Goal: Task Accomplishment & Management: Complete application form

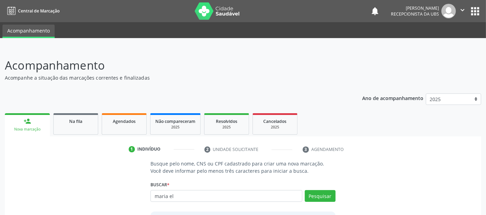
type input "maria el"
click at [79, 138] on div "1 Indivíduo 2 Unidade solicitante 3 Agendamento Busque pelo nome, CNS ou CPF ca…" at bounding box center [243, 203] width 476 height 135
click at [79, 115] on link "Na fila" at bounding box center [75, 123] width 45 height 21
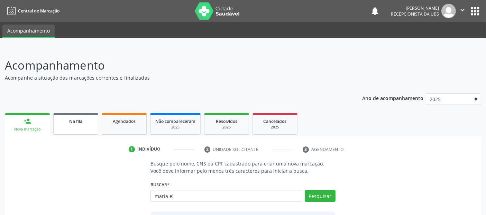
click at [79, 115] on link "Na fila" at bounding box center [75, 123] width 45 height 21
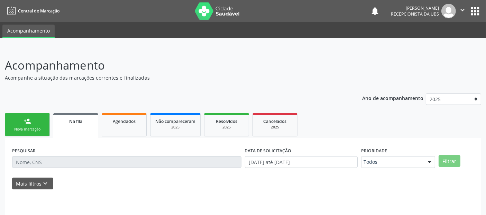
click at [79, 115] on link "Na fila" at bounding box center [75, 125] width 45 height 25
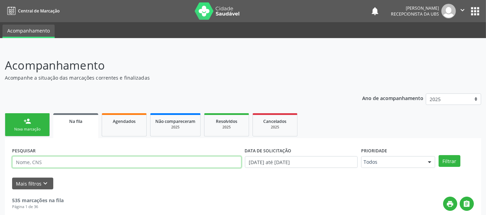
click at [35, 161] on input "text" at bounding box center [126, 162] width 229 height 12
type input "MARIA ELIANE"
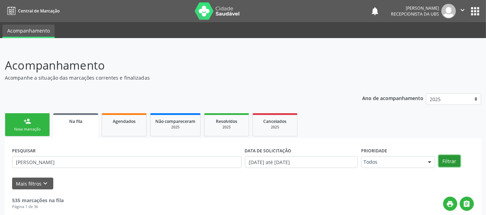
click at [446, 165] on button "Filtrar" at bounding box center [450, 161] width 22 height 12
click at [29, 122] on div "person_add" at bounding box center [28, 121] width 8 height 8
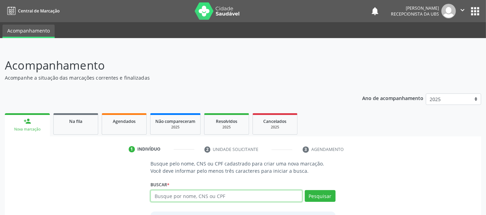
click at [177, 198] on input "text" at bounding box center [227, 196] width 152 height 12
type input "14853173471"
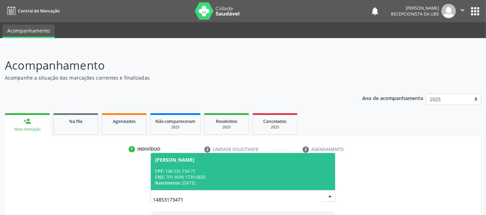
click at [240, 161] on div "Nathalia Sayuri Sakata" at bounding box center [243, 160] width 176 height 6
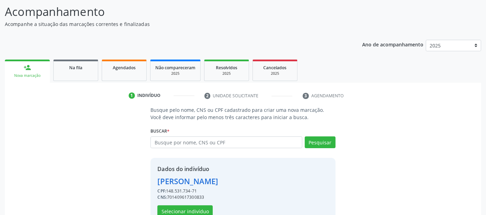
scroll to position [71, 0]
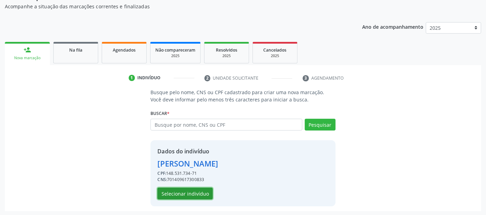
click at [173, 191] on button "Selecionar indivíduo" at bounding box center [184, 194] width 55 height 12
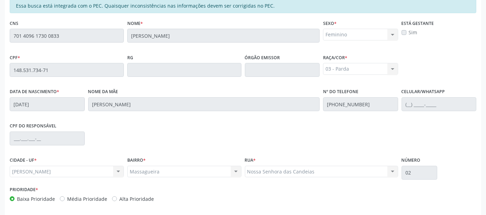
scroll to position [189, 0]
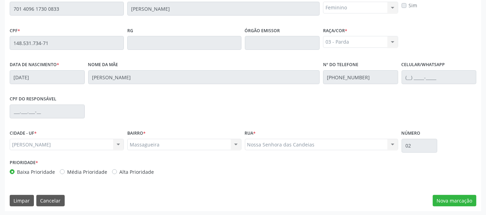
click at [451, 188] on div "Essa busca está integrada com o PEC. Quaisquer inconsistências nas informações …" at bounding box center [243, 91] width 476 height 240
click at [451, 199] on button "Nova marcação" at bounding box center [455, 201] width 44 height 12
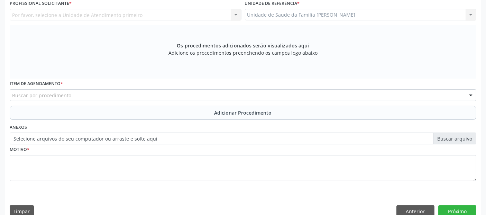
scroll to position [84, 0]
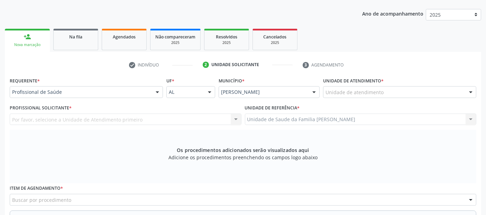
click at [397, 91] on div "Unidade de atendimento" at bounding box center [399, 92] width 153 height 12
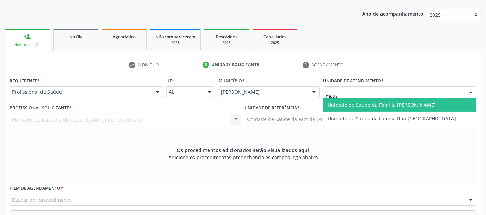
type input "massa"
click at [387, 110] on span "Unidade de Saude da Familia [PERSON_NAME]" at bounding box center [400, 105] width 153 height 14
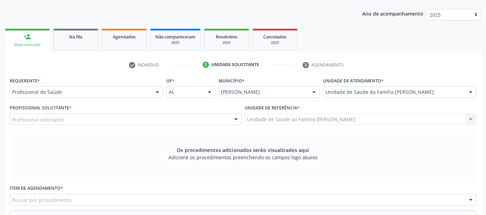
click at [181, 117] on div "Profissional solicitante" at bounding box center [126, 119] width 232 height 12
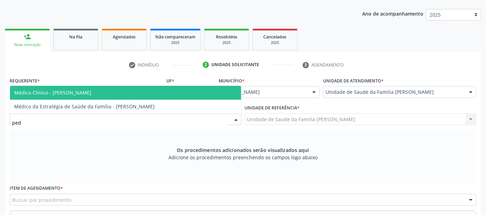
type input "pedr"
click at [91, 91] on span "Médico Clínico - [PERSON_NAME]" at bounding box center [52, 92] width 77 height 7
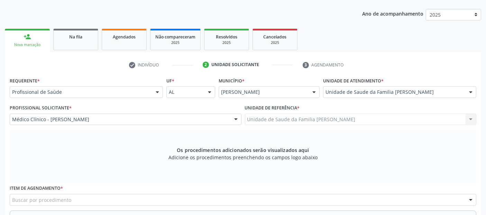
scroll to position [200, 0]
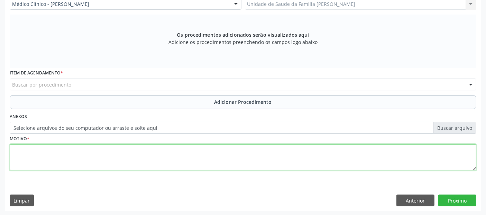
click at [155, 159] on textarea at bounding box center [243, 157] width 467 height 26
type textarea "d"
type textarea "DÉFICIT VISUAL + CEFALEIA RECORRENTE."
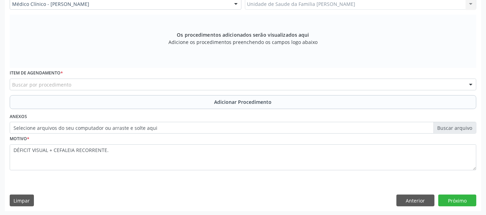
click at [153, 81] on div "Buscar por procedimento" at bounding box center [243, 85] width 467 height 12
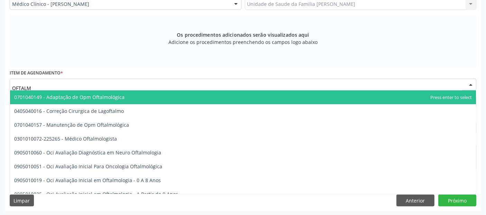
type input "OFTALMO"
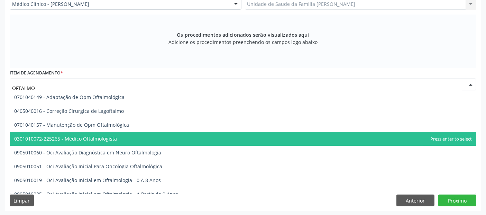
click at [89, 137] on span "0301010072-225265 - Médico Oftalmologista" at bounding box center [65, 138] width 103 height 7
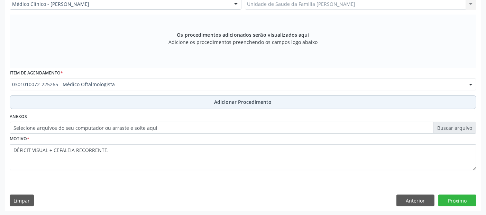
click at [400, 106] on button "Adicionar Procedimento" at bounding box center [243, 102] width 467 height 14
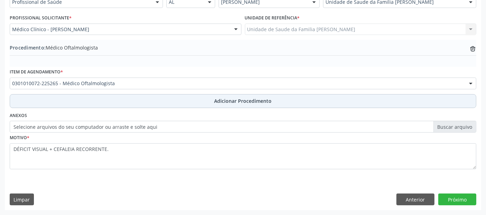
scroll to position [173, 0]
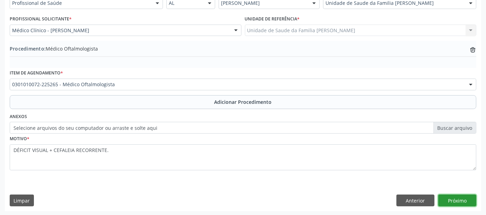
click at [465, 201] on button "Próximo" at bounding box center [457, 200] width 38 height 12
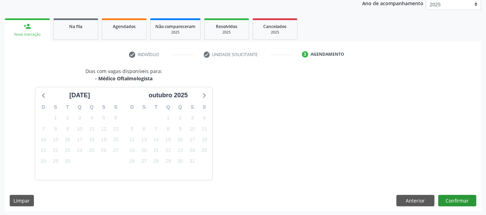
scroll to position [115, 0]
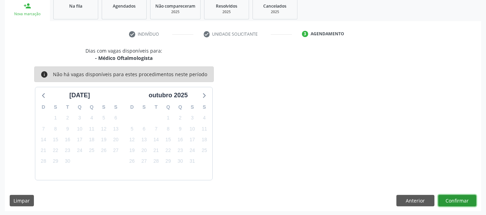
click at [471, 198] on button "Confirmar" at bounding box center [457, 201] width 38 height 12
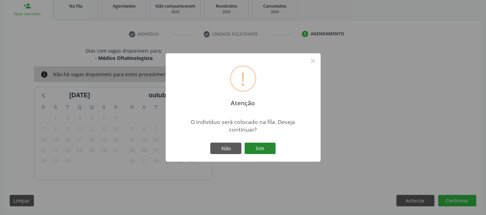
click at [267, 146] on button "Sim" at bounding box center [260, 149] width 31 height 12
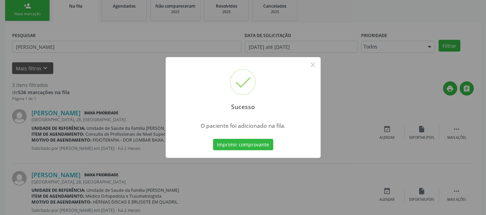
scroll to position [22, 0]
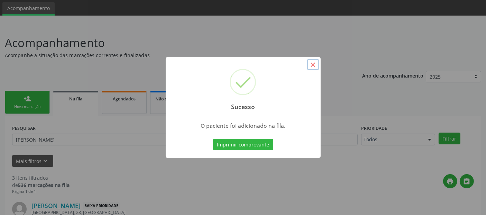
click at [309, 67] on button "×" at bounding box center [313, 65] width 12 height 12
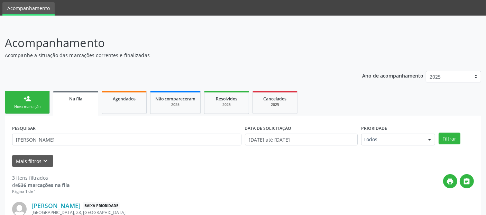
click at [40, 98] on link "person_add Nova marcação" at bounding box center [27, 102] width 45 height 23
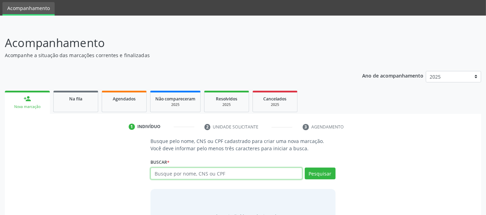
click at [233, 167] on input "text" at bounding box center [227, 173] width 152 height 12
type input "15845373883"
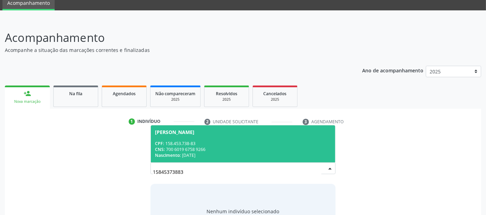
scroll to position [61, 0]
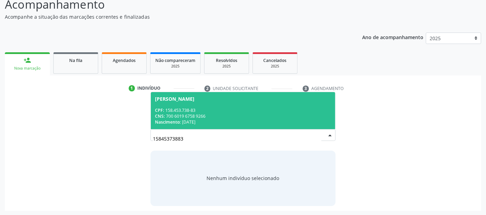
click at [217, 117] on div "CNS: 700 6019 6758 9266" at bounding box center [243, 116] width 176 height 6
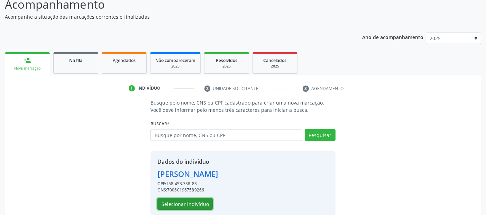
click at [190, 202] on button "Selecionar indivíduo" at bounding box center [184, 204] width 55 height 12
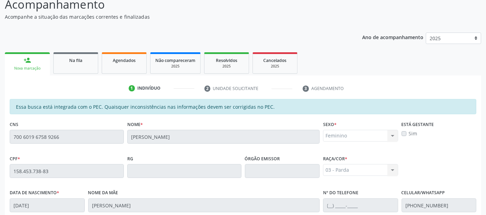
scroll to position [189, 0]
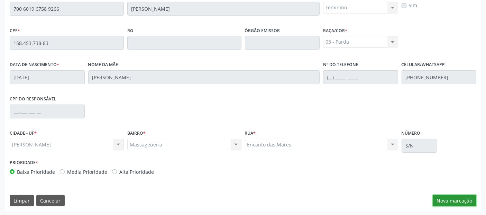
click at [446, 196] on button "Nova marcação" at bounding box center [455, 201] width 44 height 12
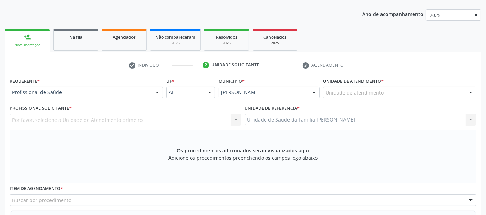
scroll to position [127, 0]
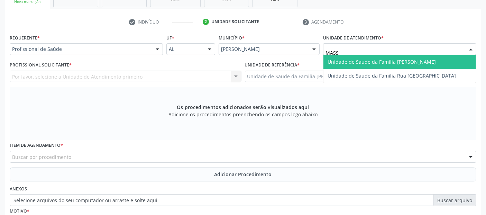
type input "MASSA"
click at [350, 61] on span "Unidade de Saude da Familia [PERSON_NAME]" at bounding box center [382, 61] width 108 height 7
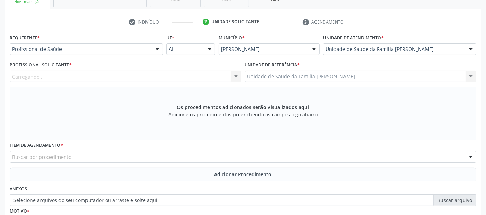
click at [96, 75] on div "Carregando... Nenhum resultado encontrado para: " " Não há nenhuma opção para s…" at bounding box center [126, 77] width 232 height 12
click at [96, 75] on div at bounding box center [126, 77] width 232 height 12
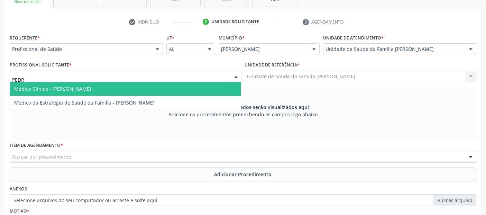
type input "[PERSON_NAME]"
click at [91, 85] on span "Médico Clínico - [PERSON_NAME]" at bounding box center [52, 88] width 77 height 7
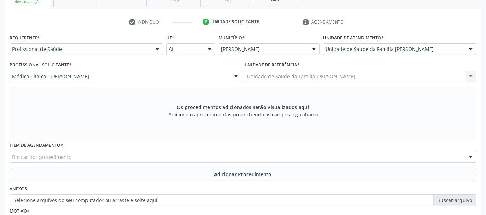
scroll to position [200, 0]
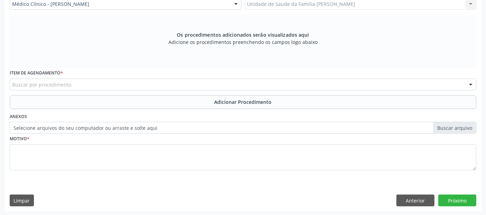
click at [90, 80] on div "Buscar por procedimento" at bounding box center [243, 85] width 467 height 12
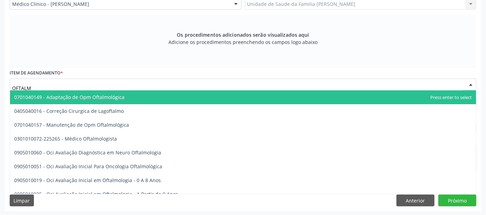
type input "OFTALMO"
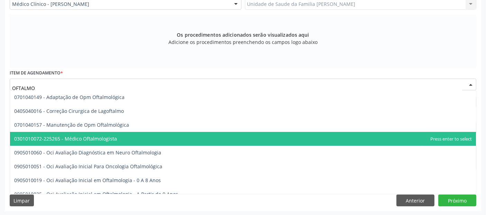
click at [117, 140] on span "0301010072-225265 - Médico Oftalmologista" at bounding box center [243, 139] width 466 height 14
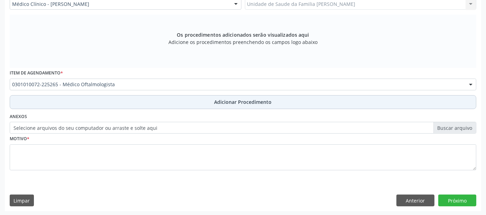
click at [276, 100] on button "Adicionar Procedimento" at bounding box center [243, 102] width 467 height 14
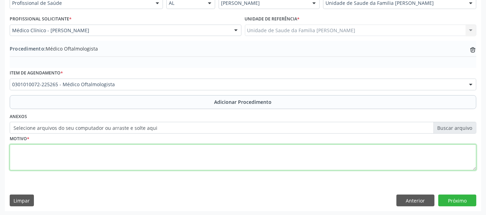
click at [343, 158] on textarea at bounding box center [243, 157] width 467 height 26
click at [208, 155] on textarea at bounding box center [243, 157] width 467 height 26
type textarea "VISÃO SUBNORMAL DE AMBOS DOS OLHOS."
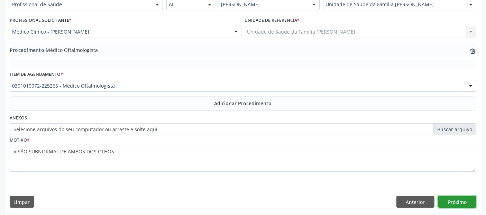
click at [469, 198] on button "Próximo" at bounding box center [457, 202] width 38 height 12
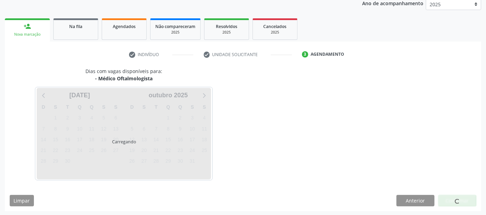
scroll to position [115, 0]
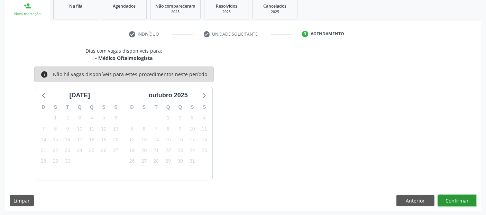
click at [469, 198] on button "Confirmar" at bounding box center [457, 201] width 38 height 12
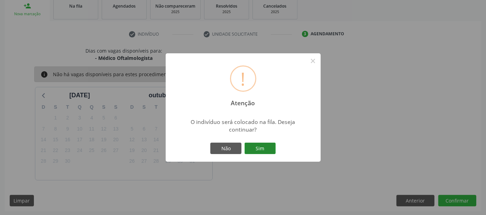
click at [252, 147] on button "Sim" at bounding box center [260, 149] width 31 height 12
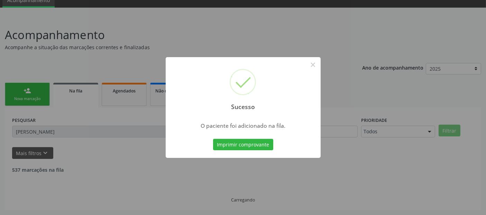
scroll to position [22, 0]
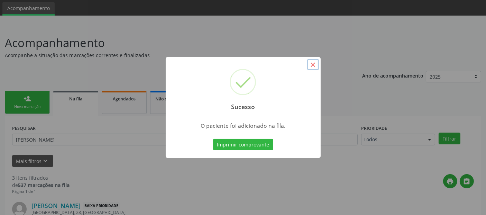
click at [317, 64] on button "×" at bounding box center [313, 65] width 12 height 12
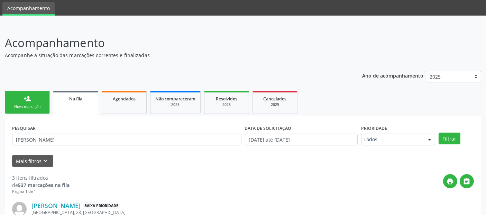
click at [28, 106] on div "Nova marcação" at bounding box center [27, 106] width 35 height 5
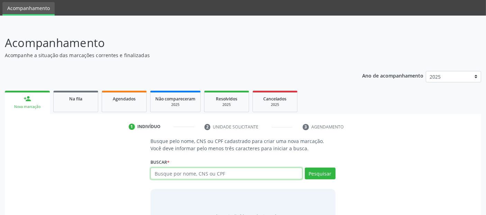
click at [242, 171] on input "text" at bounding box center [227, 173] width 152 height 12
click at [287, 173] on input "text" at bounding box center [227, 173] width 152 height 12
paste input "06152106425"
type input "06152106425"
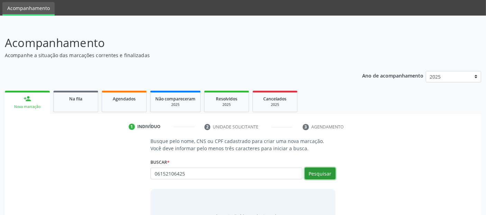
click at [326, 172] on button "Pesquisar" at bounding box center [320, 173] width 31 height 12
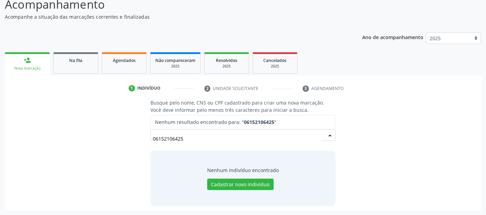
click at [264, 119] on strong "06152106425" at bounding box center [259, 122] width 30 height 7
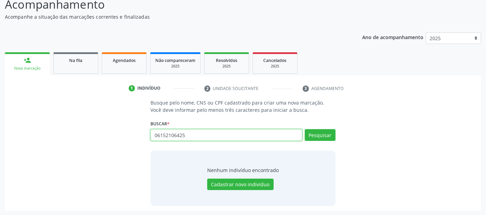
click at [193, 139] on input "06152106425" at bounding box center [227, 135] width 152 height 12
paste input ".521.064-3"
type input "061.521.064-35"
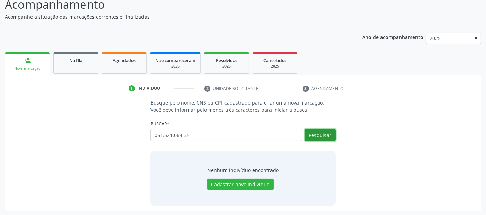
click at [328, 134] on button "Pesquisar" at bounding box center [320, 135] width 31 height 12
type input "061.521.064-35"
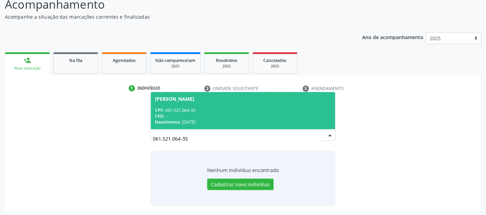
click at [244, 102] on span "Klevio Cristiano Santos de Souza CPF: 061.521.064-35 CNS: -- Nascimento: 10/11/…" at bounding box center [243, 110] width 184 height 37
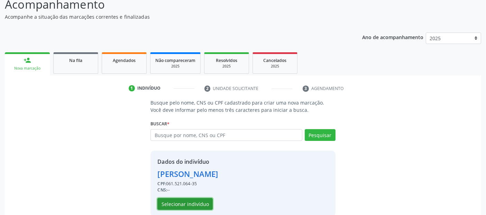
click at [190, 202] on button "Selecionar indivíduo" at bounding box center [184, 204] width 55 height 12
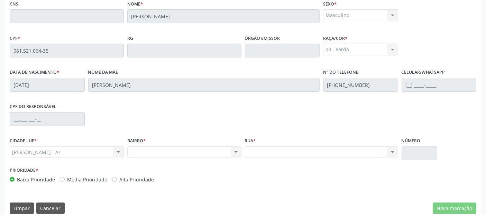
scroll to position [74, 0]
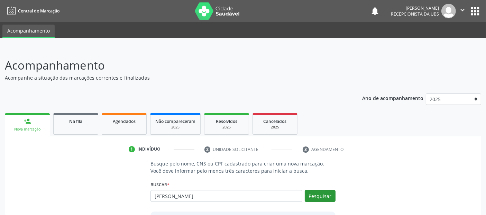
type input "[PERSON_NAME]"
click at [326, 198] on button "Pesquisar" at bounding box center [320, 196] width 31 height 12
type input "[PERSON_NAME]"
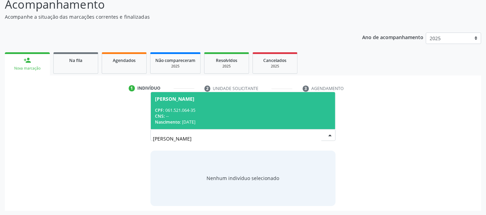
click at [224, 112] on div "CPF: 061.521.064-35" at bounding box center [243, 110] width 176 height 6
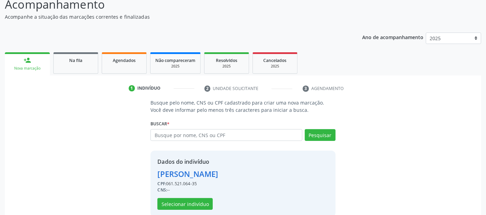
scroll to position [71, 0]
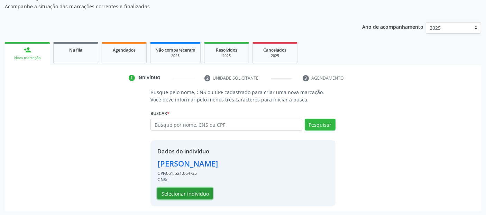
click at [176, 188] on button "Selecionar indivíduo" at bounding box center [184, 194] width 55 height 12
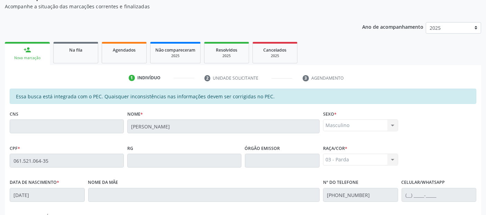
scroll to position [189, 0]
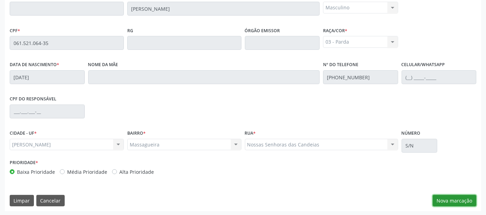
click at [454, 202] on button "Nova marcação" at bounding box center [455, 201] width 44 height 12
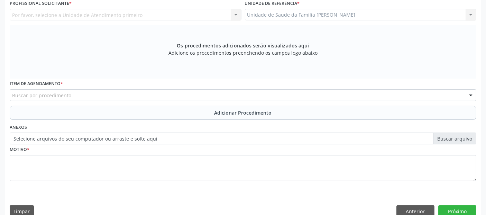
scroll to position [116, 0]
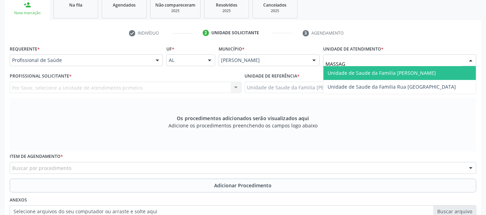
type input "MASSAGU"
click at [366, 72] on span "Unidade de Saude da Familia [PERSON_NAME]" at bounding box center [382, 73] width 108 height 7
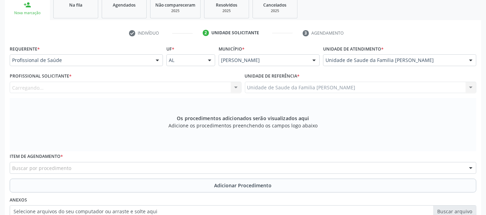
click at [107, 89] on div "Carregando... Nenhum resultado encontrado para: " " Não há nenhuma opção para s…" at bounding box center [126, 88] width 232 height 12
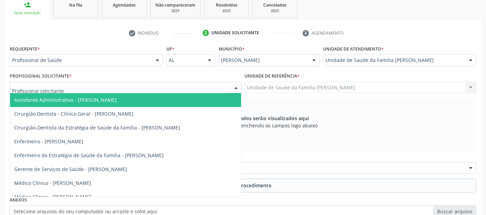
click at [107, 89] on div at bounding box center [126, 88] width 232 height 12
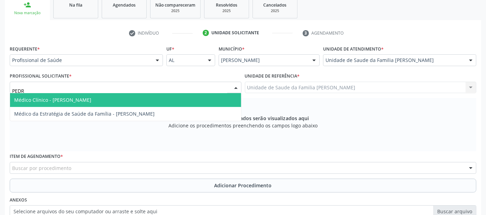
type input "[PERSON_NAME]"
click at [91, 102] on span "Médico Clínico - [PERSON_NAME]" at bounding box center [52, 100] width 77 height 7
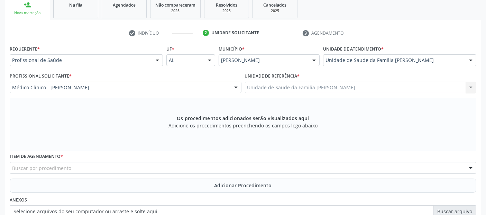
click at [102, 168] on div "Buscar por procedimento" at bounding box center [243, 168] width 467 height 12
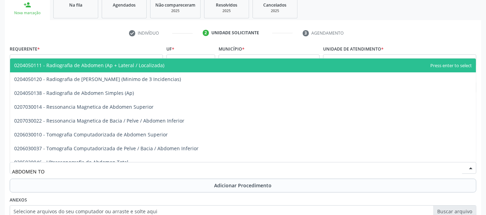
type input "ABDOMEN TOT"
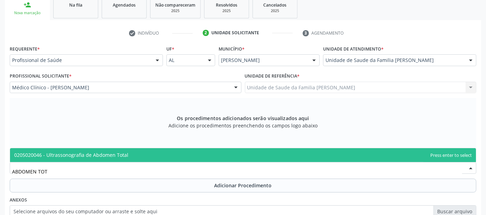
click at [104, 158] on span "0205020046 - Ultrassonografia de Abdomen Total" at bounding box center [243, 155] width 466 height 14
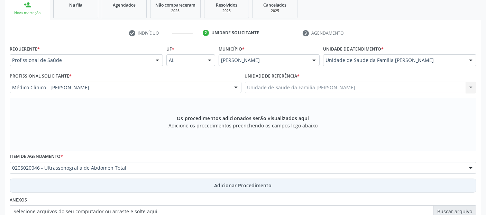
click at [103, 182] on button "Adicionar Procedimento" at bounding box center [243, 186] width 467 height 14
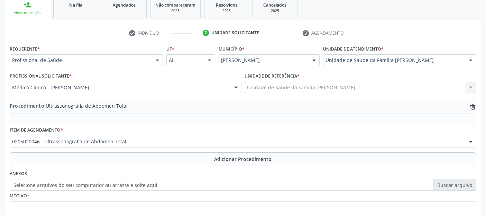
scroll to position [173, 0]
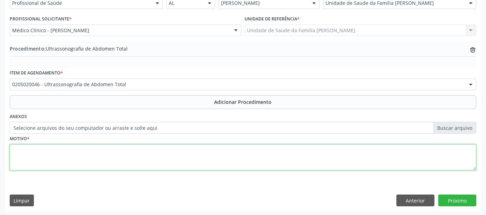
click at [278, 157] on textarea at bounding box center [243, 157] width 467 height 26
type textarea "AVALIAÇÃO."
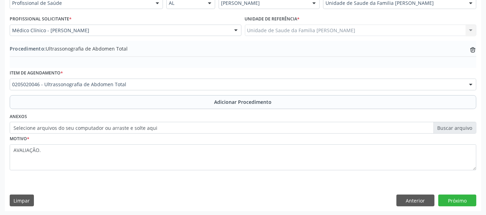
click at [461, 207] on div "Requerente * Profissional de Saúde Profissional de Saúde Paciente Nenhum result…" at bounding box center [243, 99] width 476 height 224
click at [464, 205] on button "Próximo" at bounding box center [457, 200] width 38 height 12
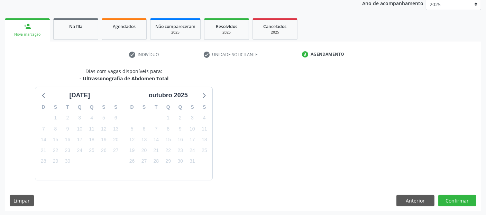
scroll to position [115, 0]
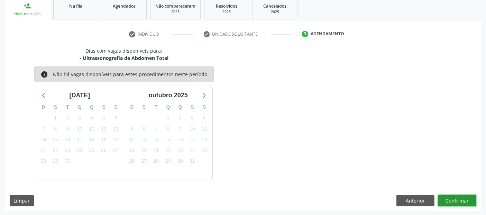
click at [467, 200] on button "Confirmar" at bounding box center [457, 201] width 38 height 12
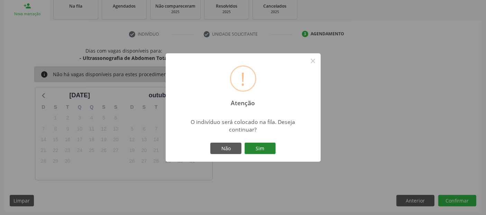
click at [258, 147] on button "Sim" at bounding box center [260, 149] width 31 height 12
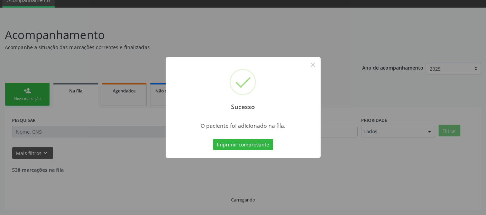
scroll to position [22, 0]
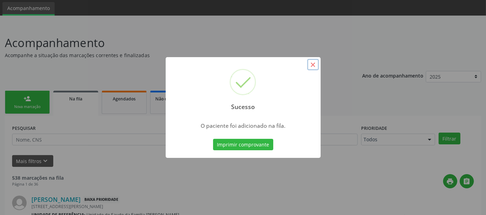
click at [312, 67] on button "×" at bounding box center [313, 65] width 12 height 12
